Goal: Transaction & Acquisition: Purchase product/service

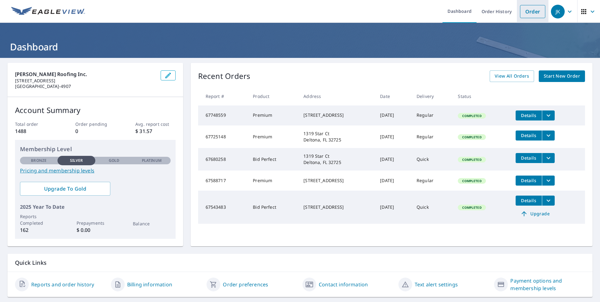
click at [524, 15] on link "Order" at bounding box center [532, 11] width 25 height 13
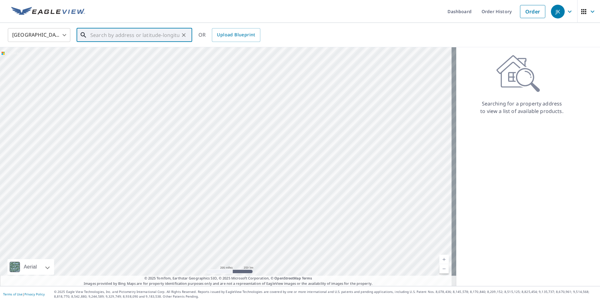
click at [107, 38] on input "text" at bounding box center [134, 35] width 89 height 18
click at [107, 51] on span "1950 W NEmo Dr" at bounding box center [138, 53] width 98 height 8
type input "[STREET_ADDRESS][PERSON_NAME]"
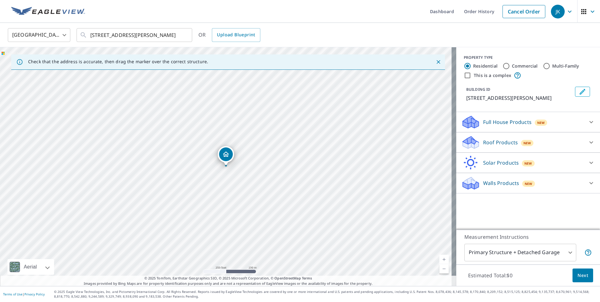
click at [515, 140] on div "Roof Products New" at bounding box center [522, 142] width 123 height 15
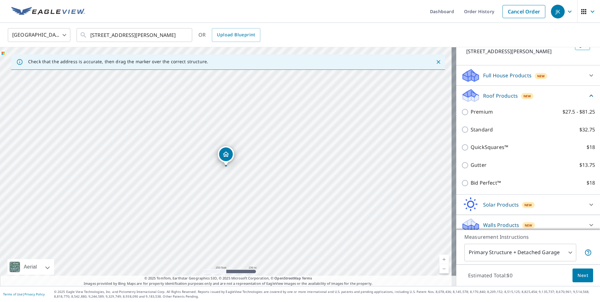
scroll to position [52, 0]
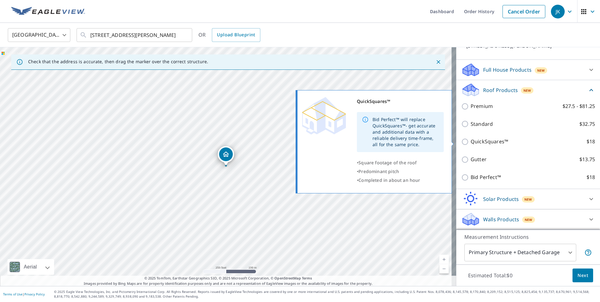
click at [462, 143] on input "QuickSquares™ $18" at bounding box center [465, 142] width 9 height 8
checkbox input "true"
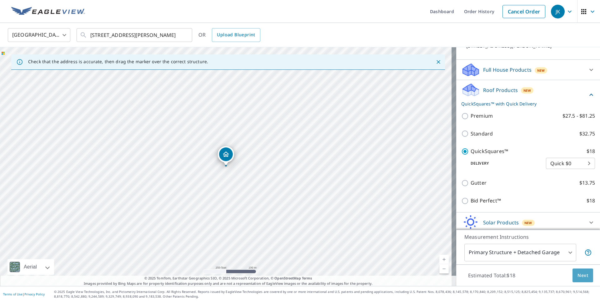
click at [573, 279] on button "Next" at bounding box center [583, 275] width 21 height 14
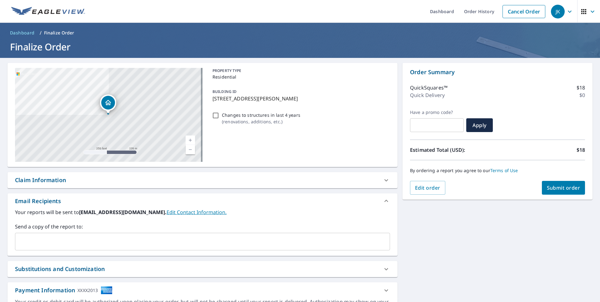
click at [545, 192] on button "Submit order" at bounding box center [563, 188] width 43 height 14
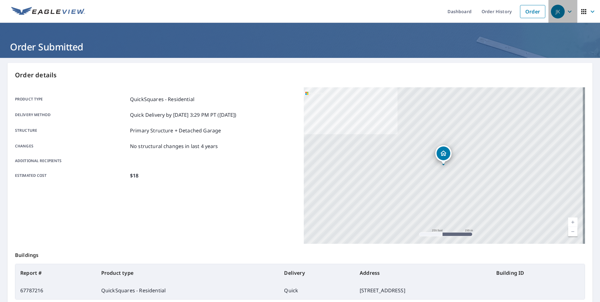
click at [567, 6] on span "JK" at bounding box center [563, 11] width 24 height 15
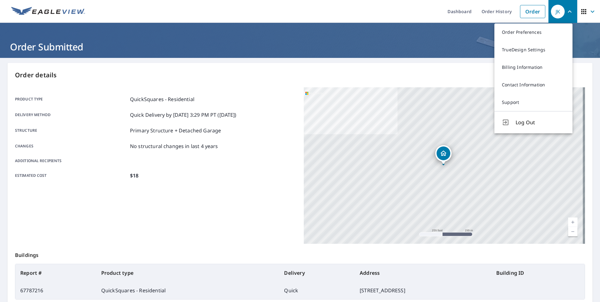
drag, startPoint x: 519, startPoint y: 123, endPoint x: 537, endPoint y: 104, distance: 25.4
click at [519, 123] on span "Log Out" at bounding box center [540, 122] width 49 height 8
